Goal: Information Seeking & Learning: Check status

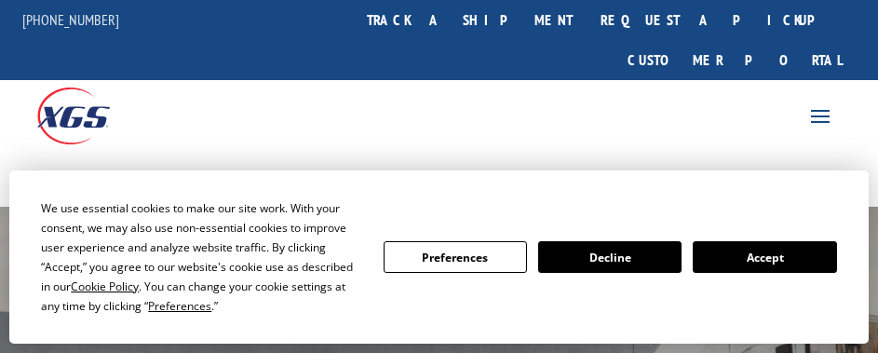
click at [783, 259] on button "Accept" at bounding box center [764, 257] width 143 height 32
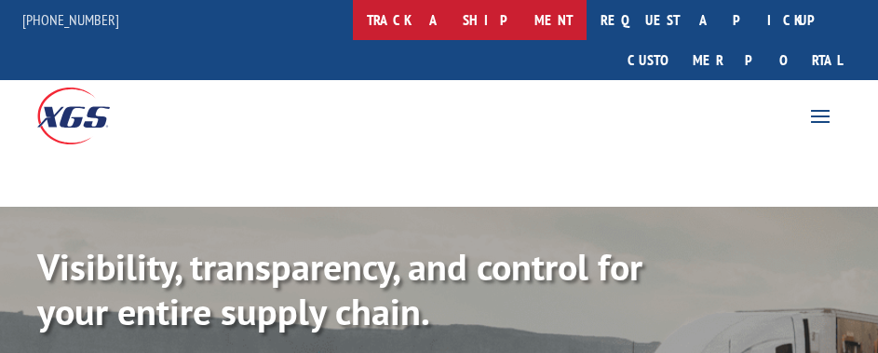
click at [484, 4] on link "track a shipment" at bounding box center [470, 20] width 234 height 40
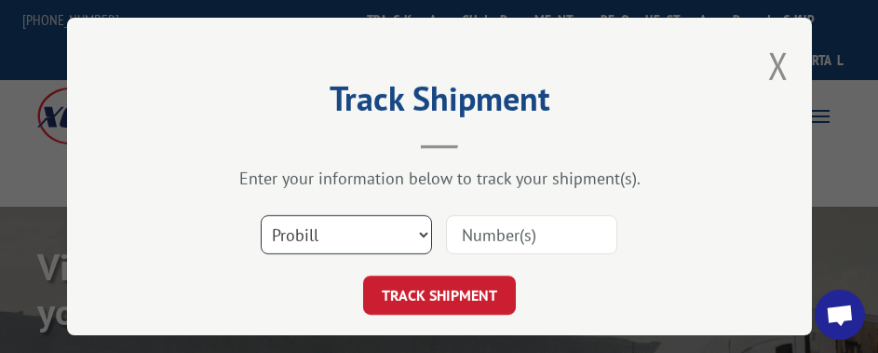
click at [382, 239] on select "Select category... Probill BOL PO" at bounding box center [346, 234] width 171 height 39
select select "po"
click at [261, 215] on select "Select category... Probill BOL PO" at bounding box center [346, 234] width 171 height 39
click at [460, 230] on input at bounding box center [531, 234] width 171 height 39
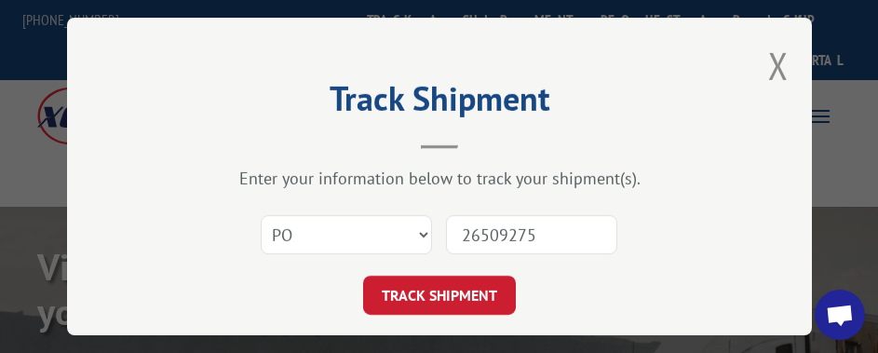
type input "26509275"
click at [363, 276] on button "TRACK SHIPMENT" at bounding box center [439, 295] width 153 height 39
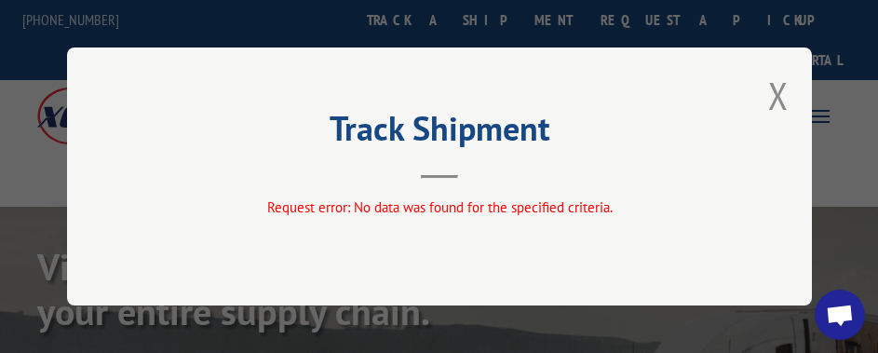
click at [801, 98] on div "Track Shipment Request error: No data was found for the specified criteria." at bounding box center [439, 176] width 745 height 258
click at [782, 103] on button "Close modal" at bounding box center [778, 95] width 20 height 49
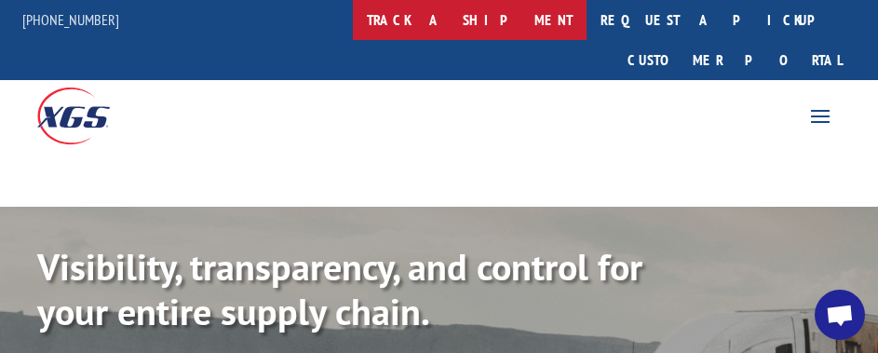
click at [529, 20] on link "track a shipment" at bounding box center [470, 20] width 234 height 40
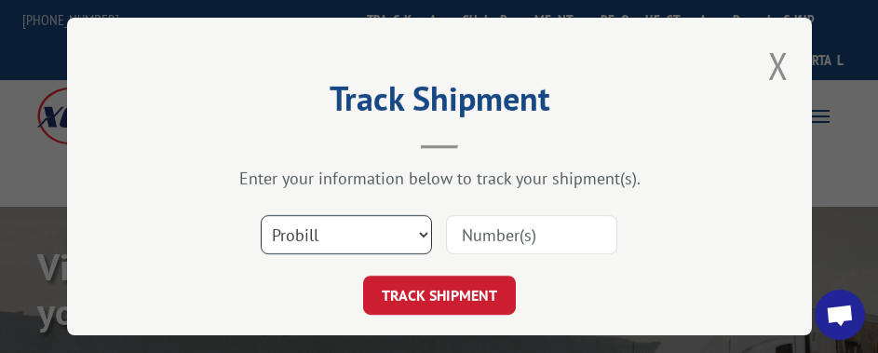
click at [359, 215] on select "Select category... Probill BOL PO" at bounding box center [346, 234] width 171 height 39
select select "po"
click at [261, 215] on select "Select category... Probill BOL PO" at bounding box center [346, 234] width 171 height 39
click at [477, 252] on div "Select category... Probill BOL PO" at bounding box center [439, 234] width 559 height 61
click at [479, 242] on input at bounding box center [531, 234] width 171 height 39
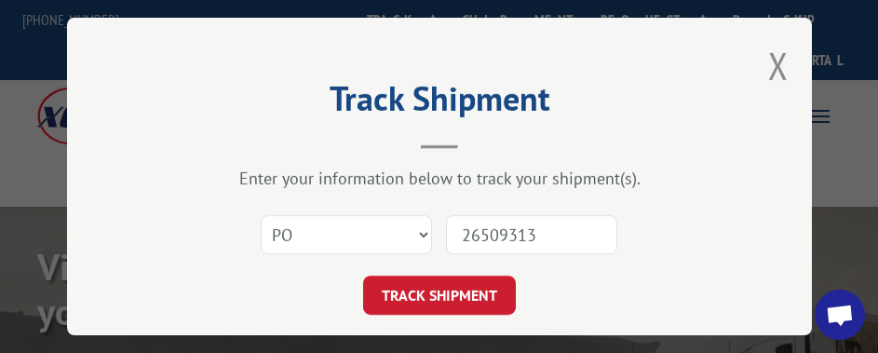
type input "26509313"
click at [363, 276] on button "TRACK SHIPMENT" at bounding box center [439, 295] width 153 height 39
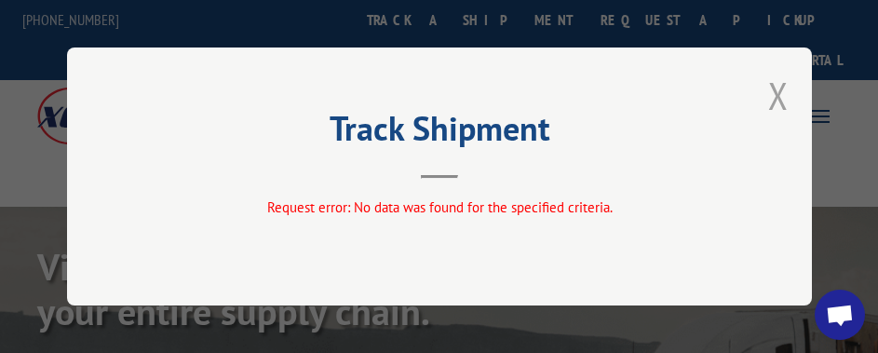
click at [782, 103] on button "Close modal" at bounding box center [778, 95] width 20 height 49
